Goal: Task Accomplishment & Management: Manage account settings

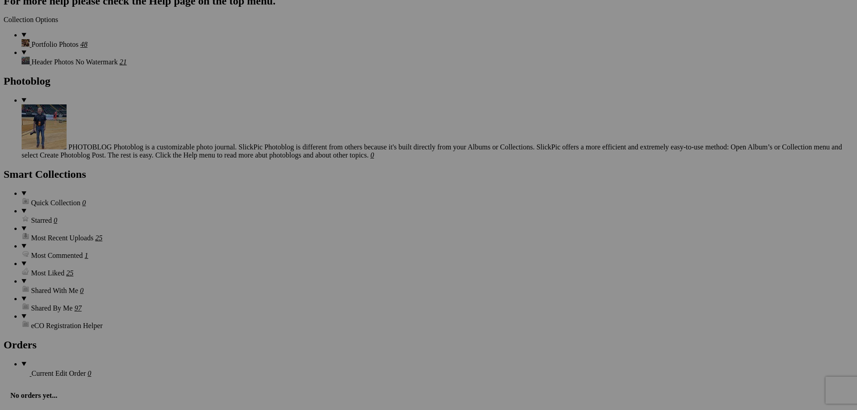
scroll to position [4004, 0]
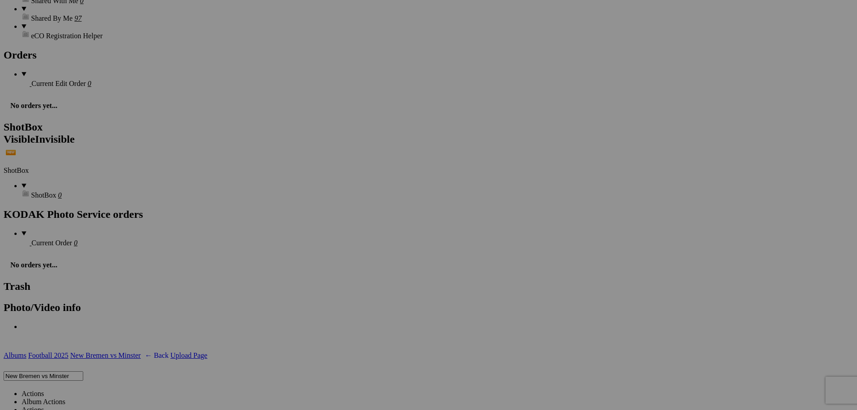
scroll to position [4229, 0]
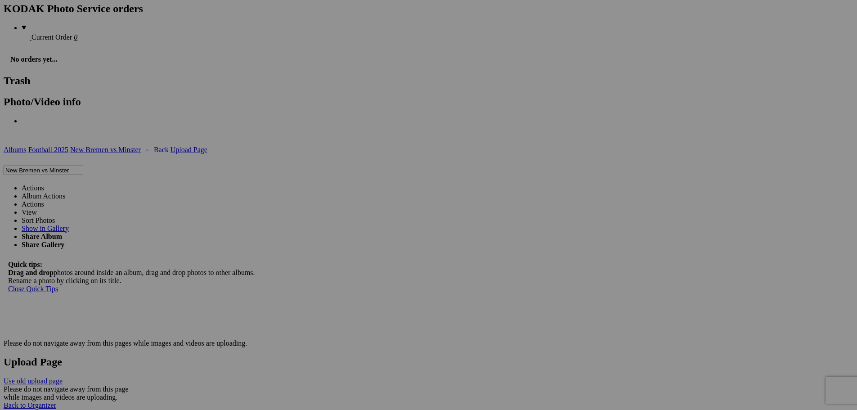
scroll to position [4454, 0]
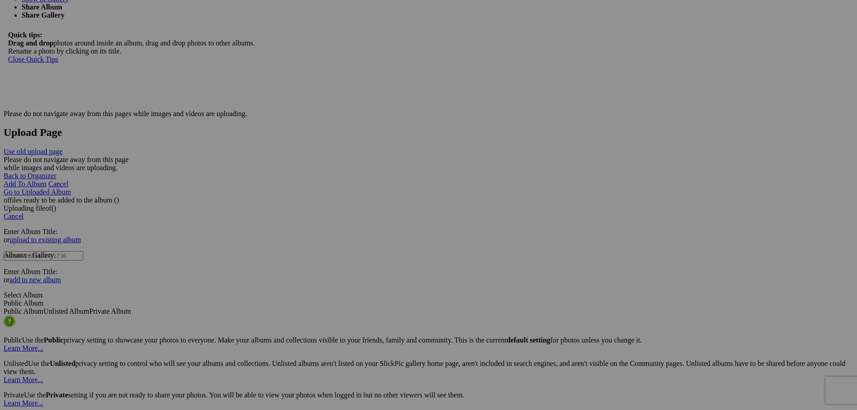
scroll to position [4679, 0]
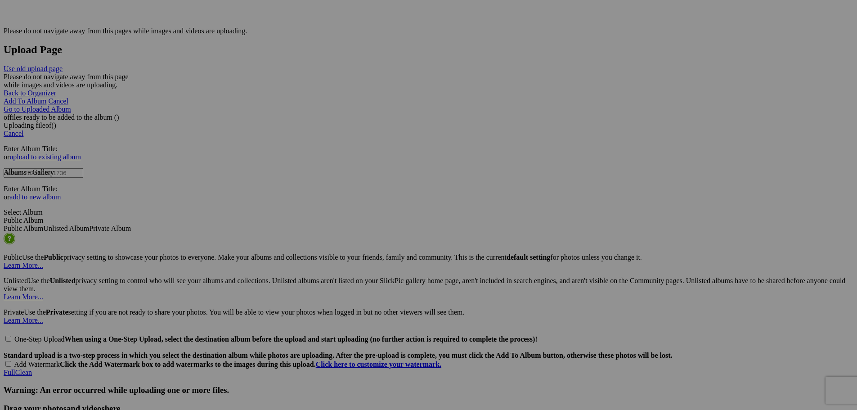
scroll to position [4769, 0]
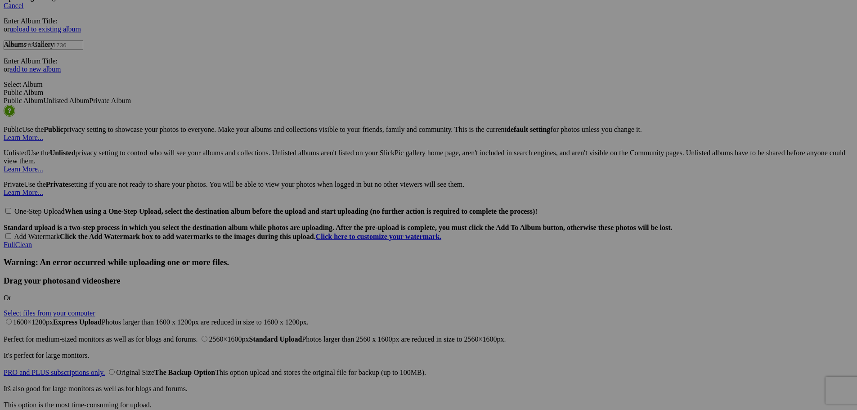
scroll to position [4904, 0]
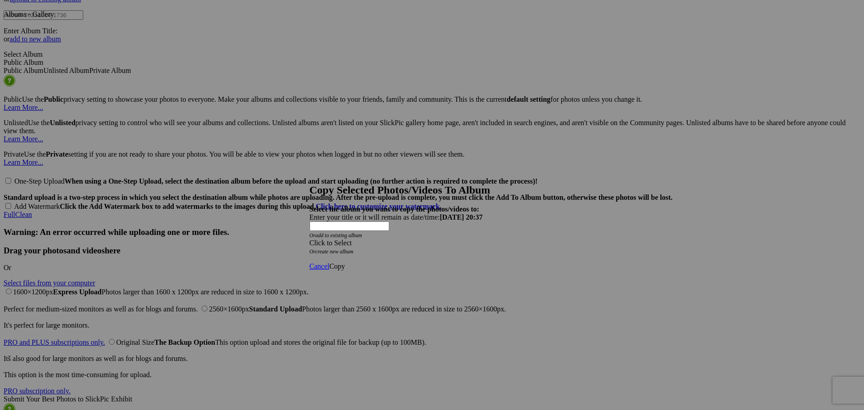
click at [310, 239] on span at bounding box center [310, 243] width 0 height 8
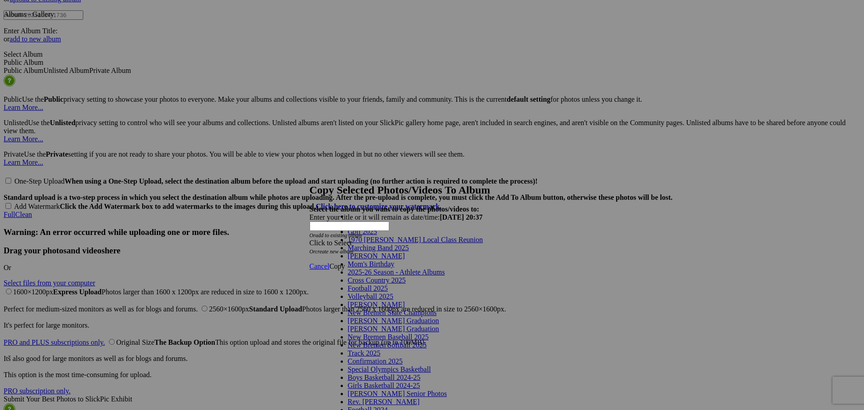
click at [375, 251] on link "Marching Band 2025" at bounding box center [378, 248] width 61 height 8
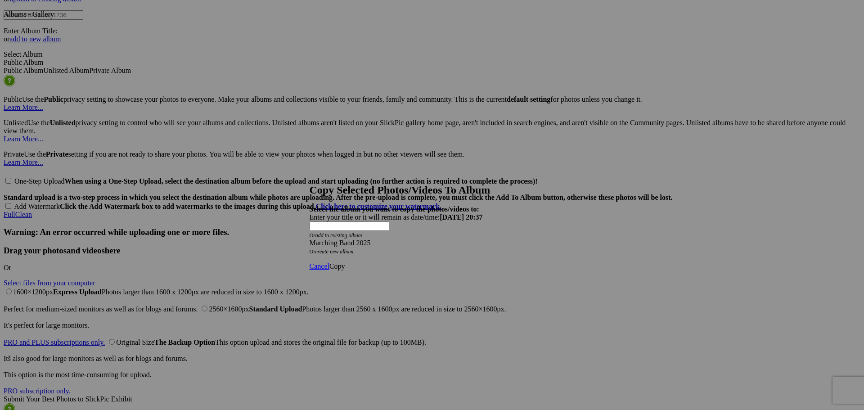
click at [345, 262] on span "Copy" at bounding box center [337, 266] width 16 height 8
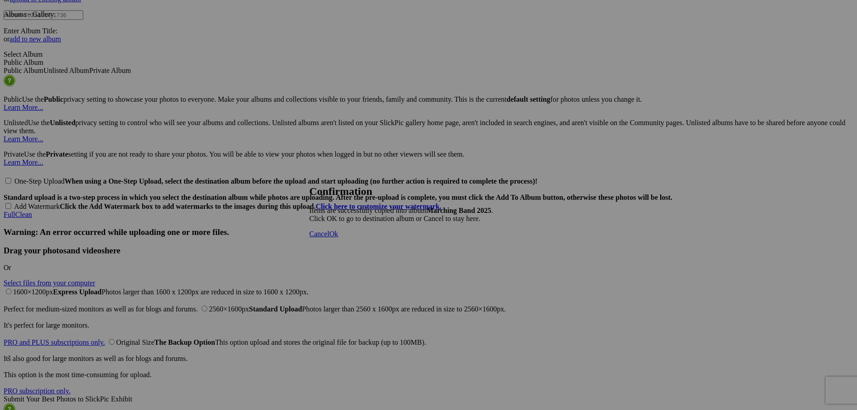
click at [338, 238] on span "Ok" at bounding box center [333, 234] width 9 height 8
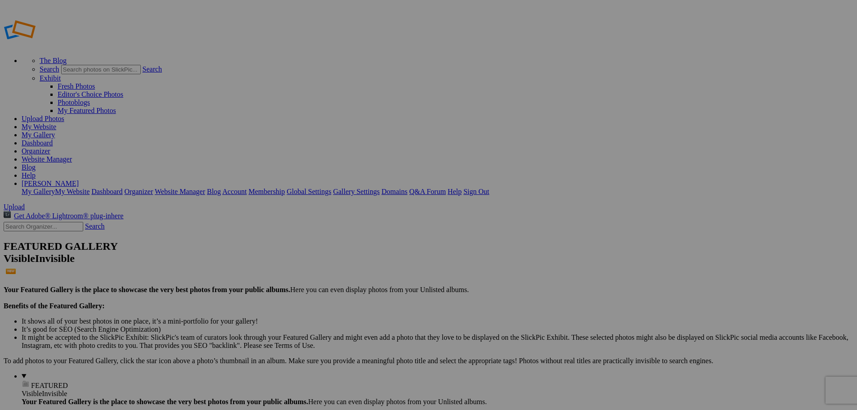
type input "Marching Band 2025"
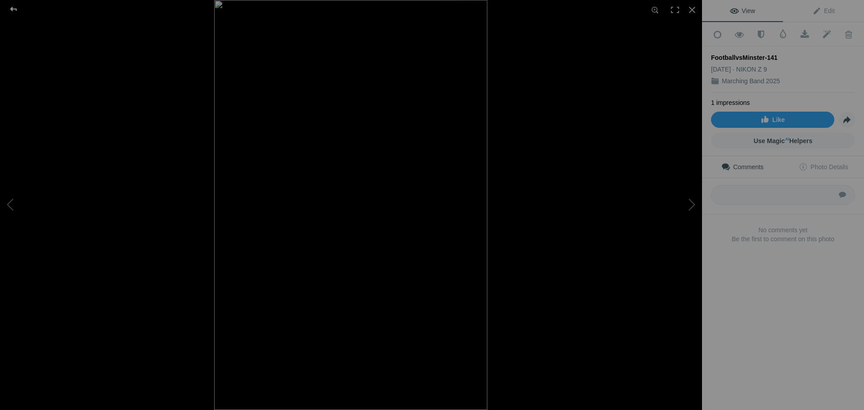
click at [14, 8] on div at bounding box center [13, 9] width 32 height 18
